Goal: Complete application form

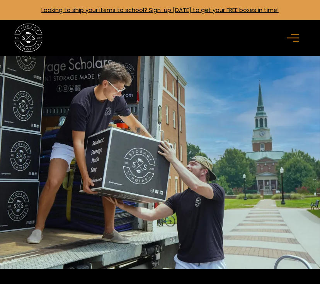
click at [298, 39] on icon "menu" at bounding box center [293, 38] width 12 height 9
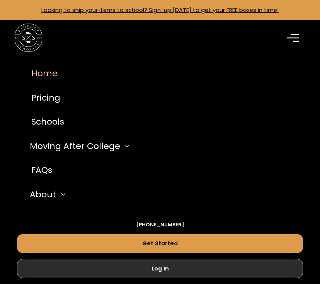
click at [146, 262] on link "Log In" at bounding box center [160, 268] width 286 height 19
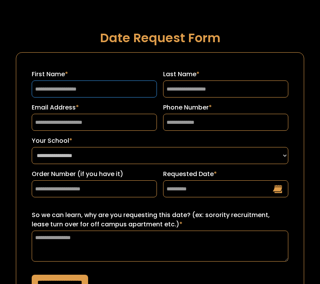
click at [81, 89] on input "First Name *" at bounding box center [94, 88] width 125 height 17
